Goal: Task Accomplishment & Management: Use online tool/utility

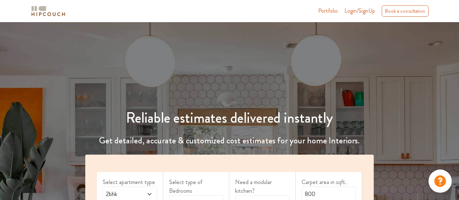
scroll to position [94, 0]
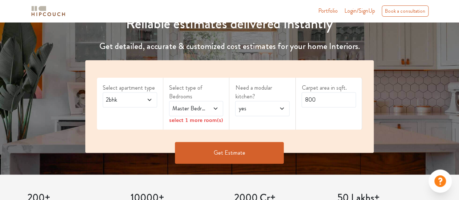
click at [149, 99] on icon at bounding box center [149, 100] width 6 height 6
click at [214, 108] on icon at bounding box center [215, 109] width 6 height 6
click at [306, 135] on div "Select apartment type 2bhk Select type of Bedrooms Master Bedroom select 1 more…" at bounding box center [229, 106] width 288 height 92
click at [325, 96] on input "800" at bounding box center [328, 99] width 54 height 15
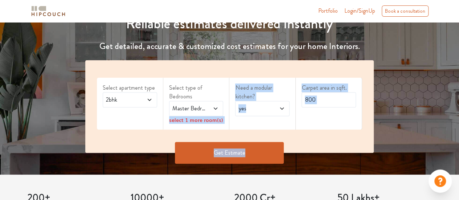
drag, startPoint x: 319, startPoint y: 146, endPoint x: 213, endPoint y: 111, distance: 111.6
click at [213, 111] on div "Select apartment type 2bhk Select type of Bedrooms Master Bedroom select 1 more…" at bounding box center [229, 117] width 297 height 114
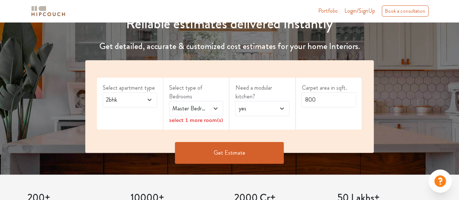
click at [213, 111] on icon at bounding box center [215, 109] width 6 height 6
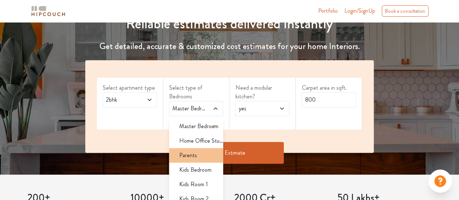
scroll to position [4, 0]
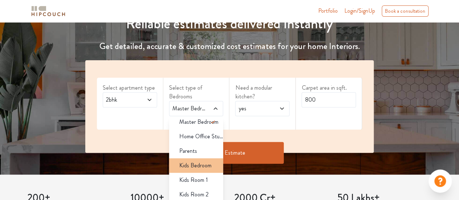
click at [203, 165] on span "Kids Bedroom" at bounding box center [195, 165] width 32 height 9
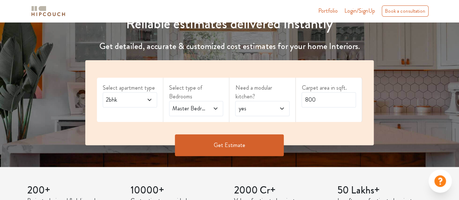
click at [209, 111] on span at bounding box center [213, 108] width 12 height 9
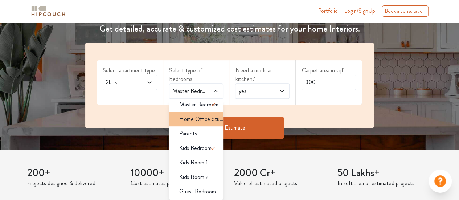
scroll to position [112, 0]
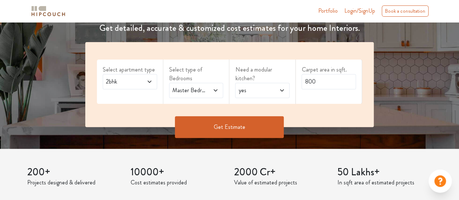
click at [348, 127] on div "Get Estimate" at bounding box center [229, 127] width 297 height 22
click at [257, 123] on button "Get Estimate" at bounding box center [229, 127] width 109 height 22
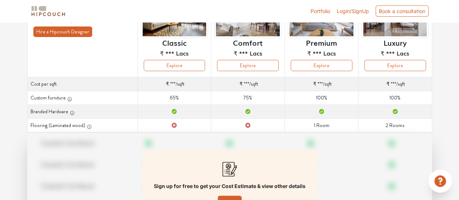
scroll to position [84, 0]
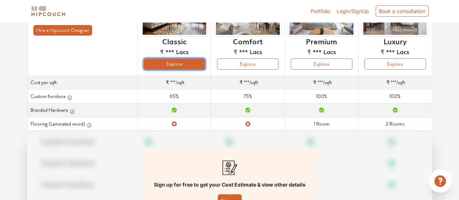
click at [182, 64] on button "Explore" at bounding box center [175, 63] width 62 height 11
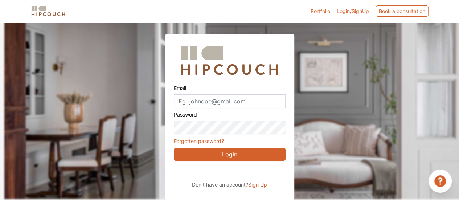
scroll to position [22, 0]
